Goal: Find specific page/section: Find specific page/section

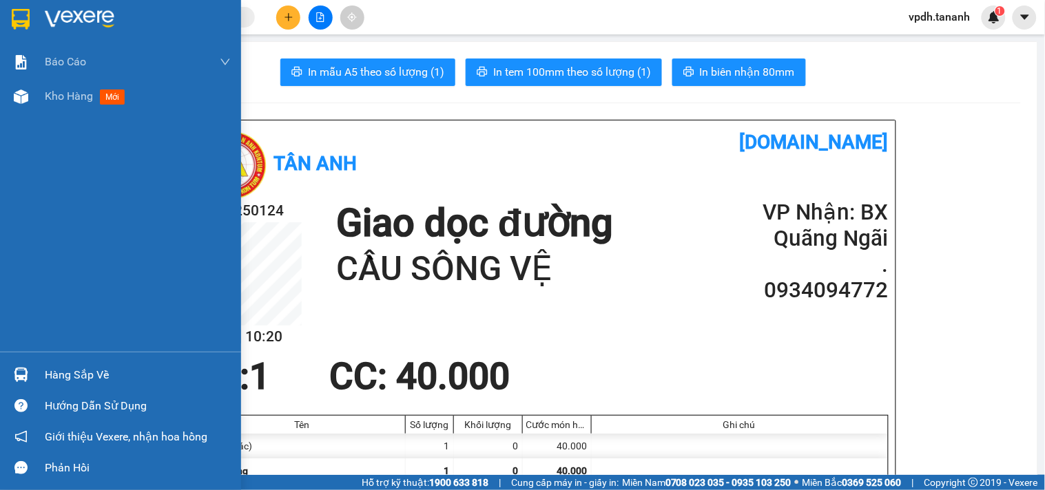
click at [10, 16] on div at bounding box center [21, 19] width 24 height 24
click at [86, 18] on img at bounding box center [80, 19] width 70 height 21
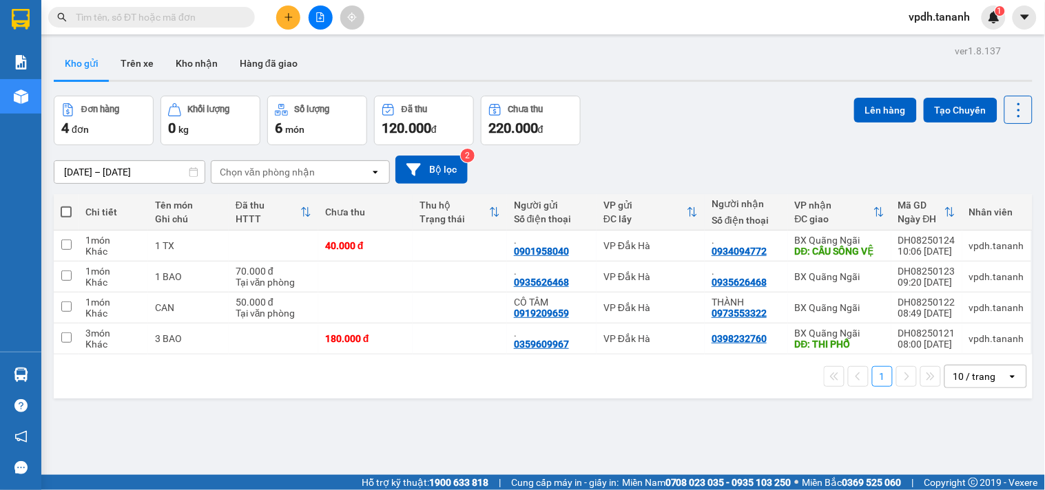
click at [243, 430] on div "ver 1.8.137 Kho gửi Trên xe Kho nhận Hàng đã giao Đơn hàng 4 đơn Khối lượng 0 k…" at bounding box center [543, 286] width 990 height 490
